Goal: Transaction & Acquisition: Purchase product/service

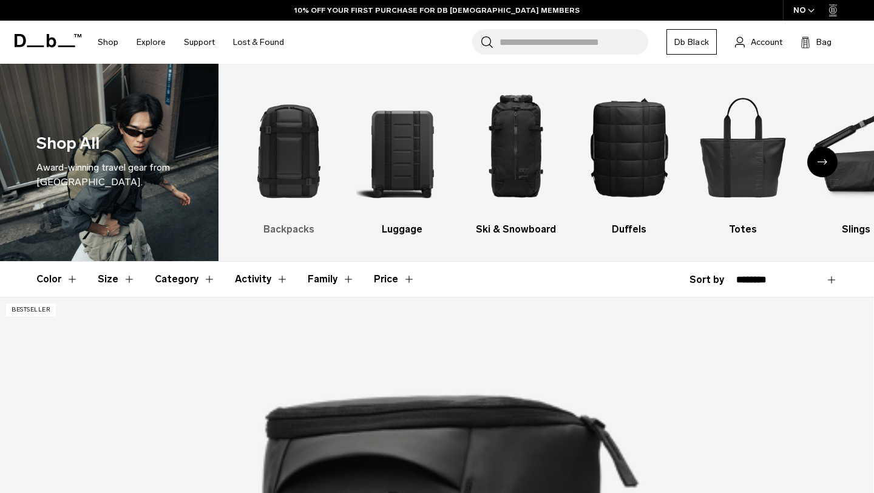
click at [284, 184] on img "1 / 10" at bounding box center [289, 147] width 92 height 138
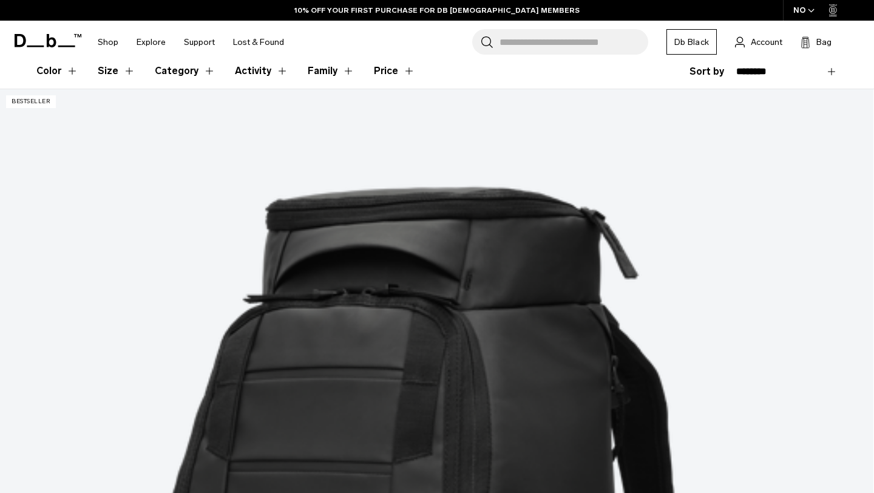
scroll to position [210, 0]
